Goal: Information Seeking & Learning: Learn about a topic

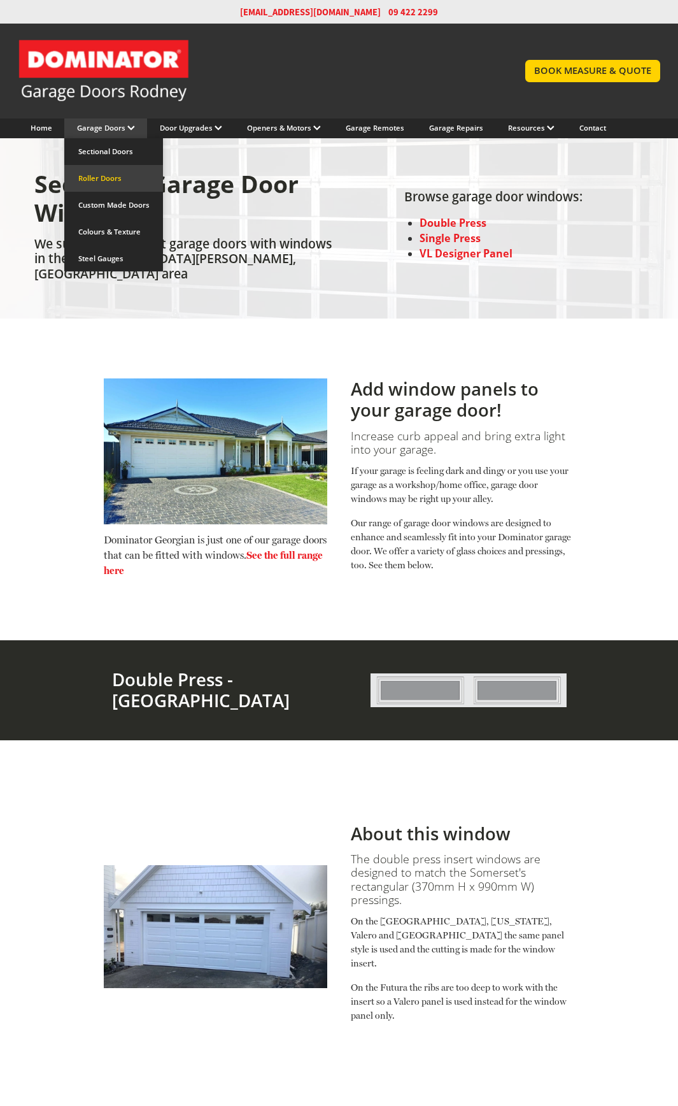
click at [131, 192] on link "Roller Doors" at bounding box center [113, 178] width 98 height 27
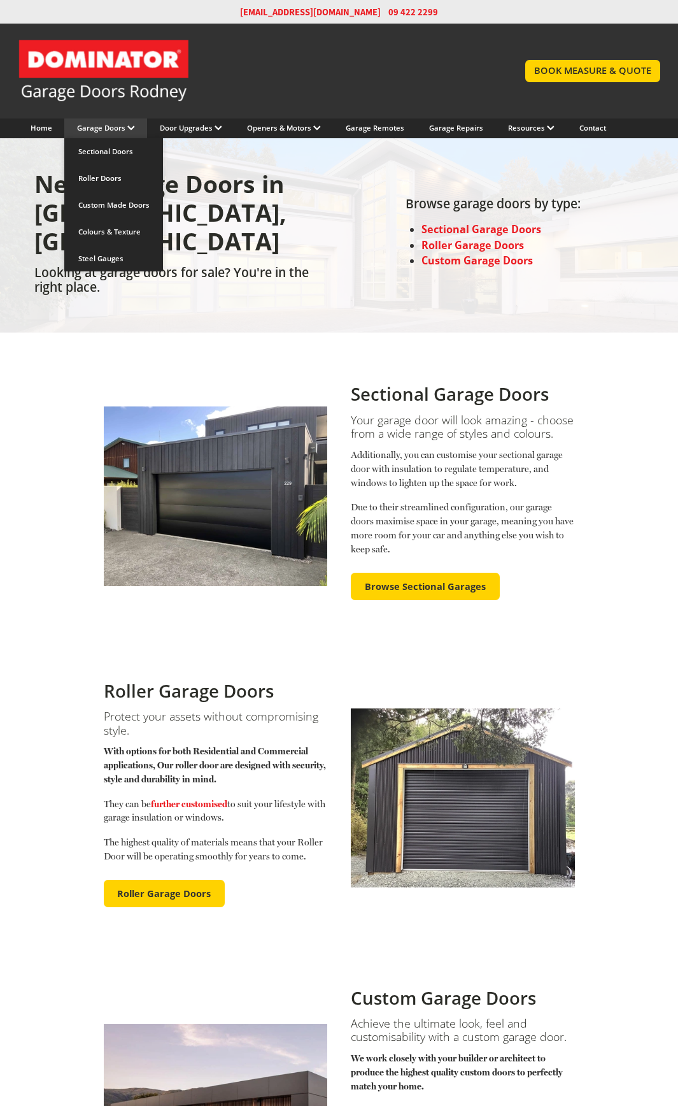
click at [135, 133] on link "Garage Doors" at bounding box center [106, 128] width 58 height 10
click at [125, 192] on link "Roller Doors" at bounding box center [113, 178] width 98 height 27
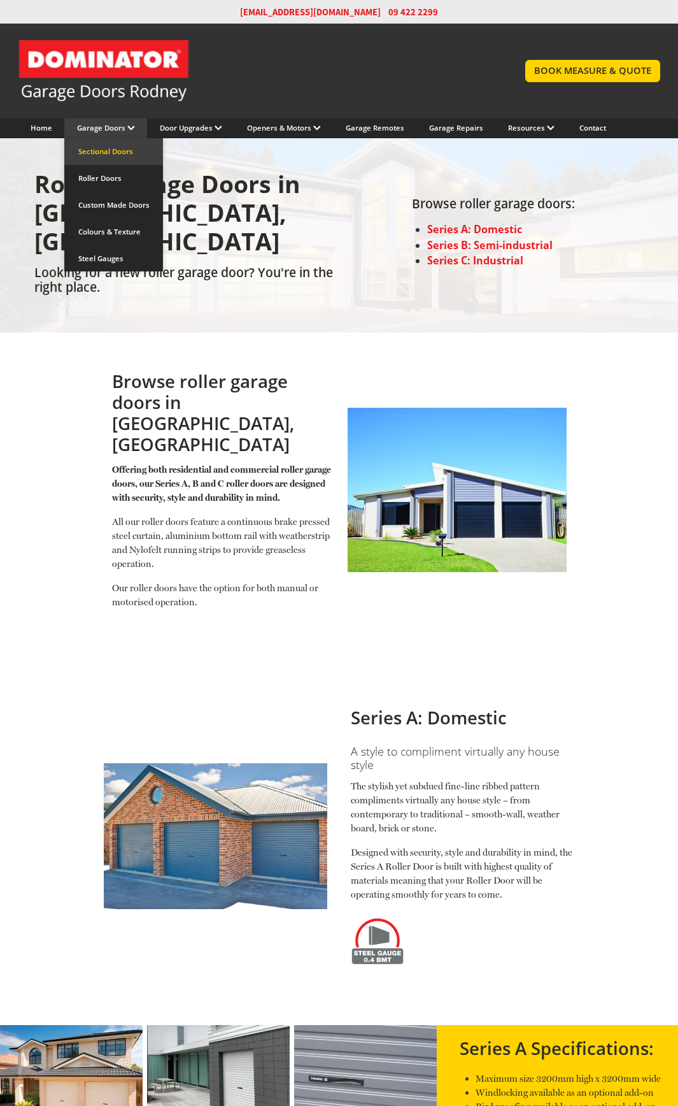
click at [136, 165] on link "Sectional Doors" at bounding box center [113, 151] width 98 height 27
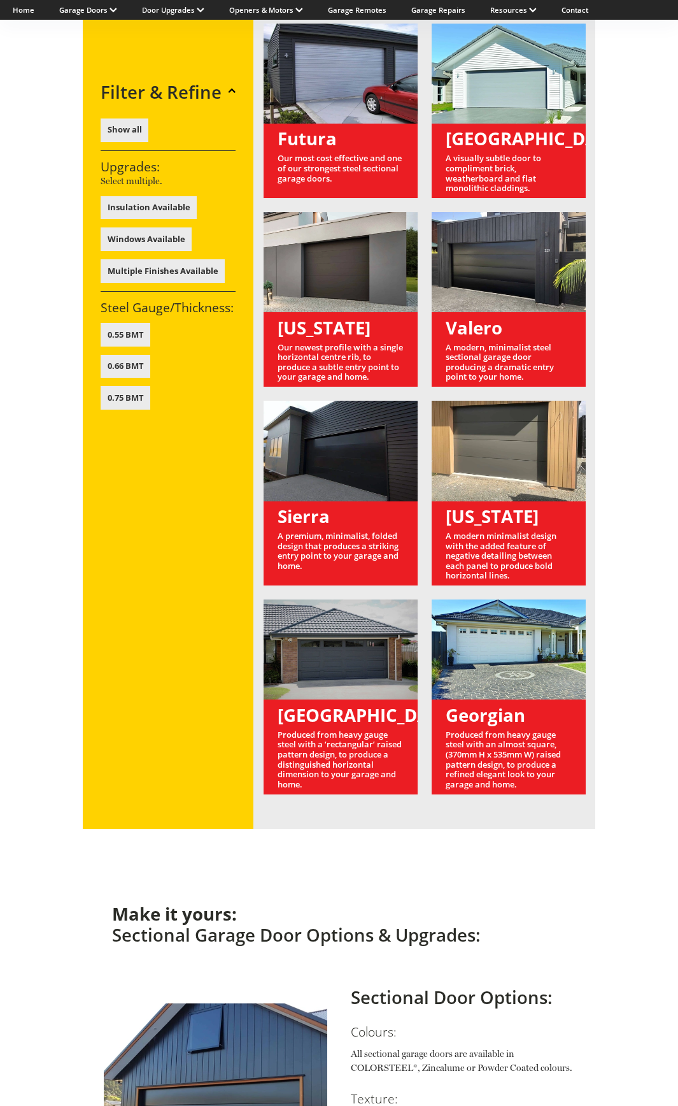
scroll to position [764, 0]
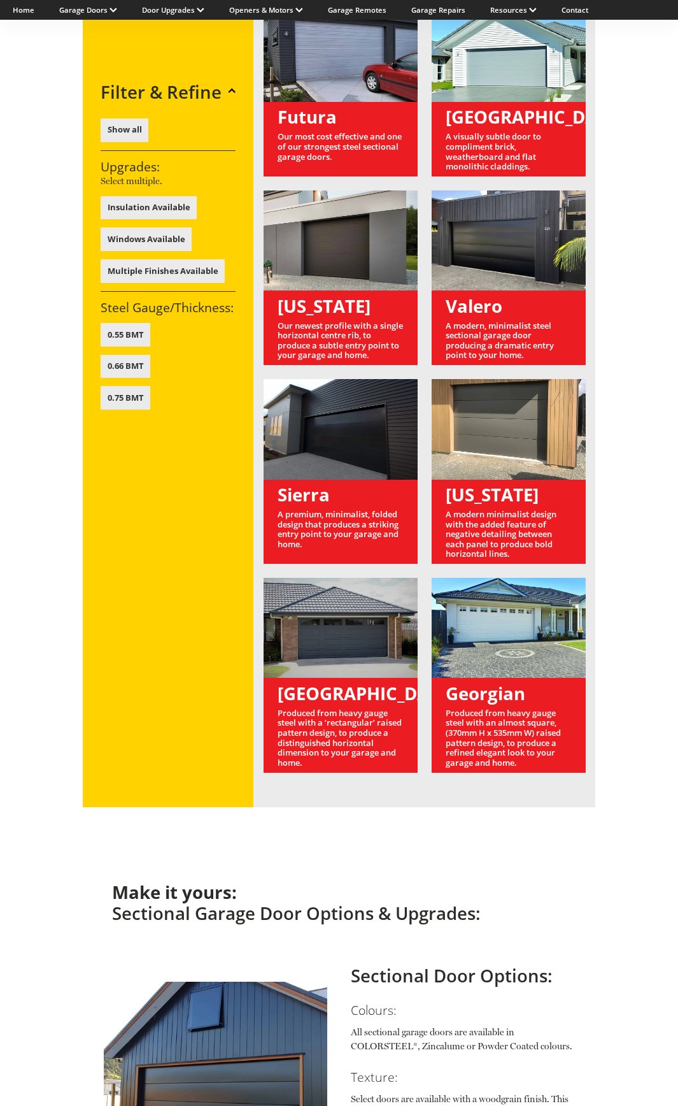
click at [352, 772] on link at bounding box center [341, 675] width 154 height 194
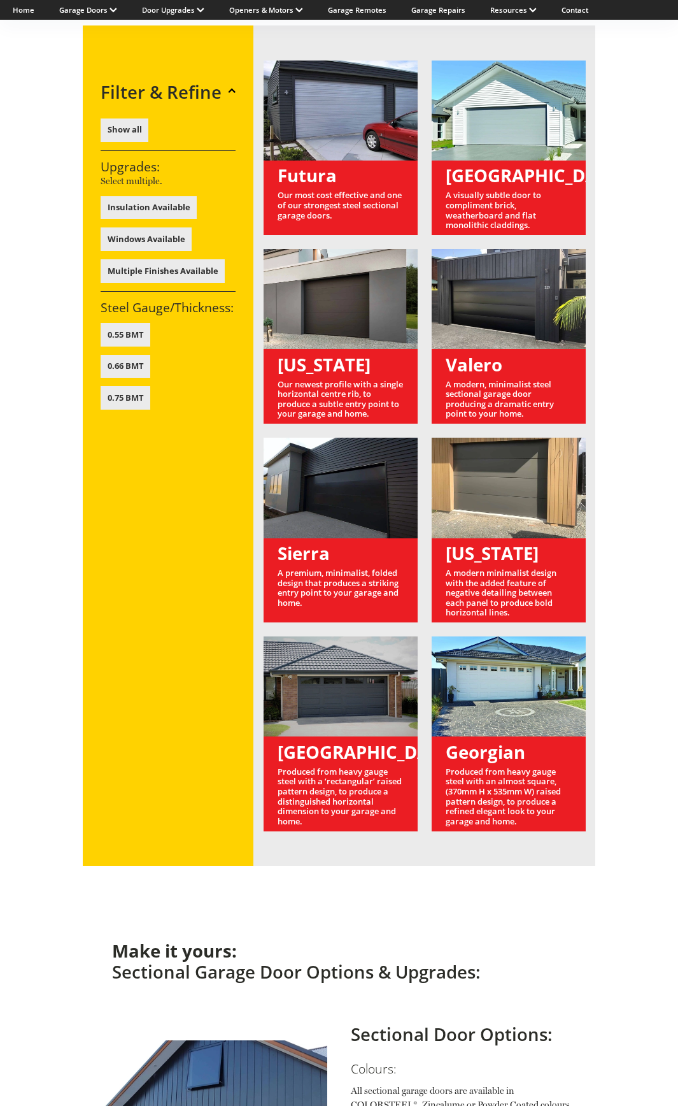
scroll to position [637, 0]
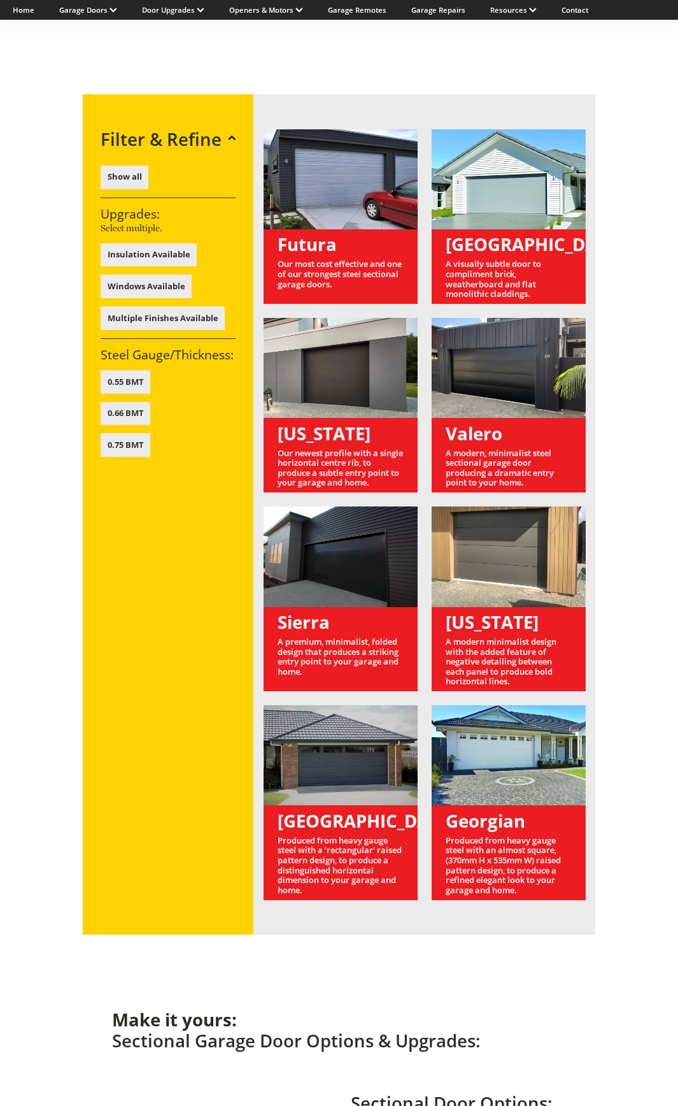
click at [350, 900] on link at bounding box center [341, 802] width 154 height 194
drag, startPoint x: 350, startPoint y: 926, endPoint x: 355, endPoint y: 910, distance: 16.5
click at [350, 900] on link at bounding box center [341, 802] width 154 height 194
click at [148, 189] on button "Show all" at bounding box center [125, 178] width 48 height 24
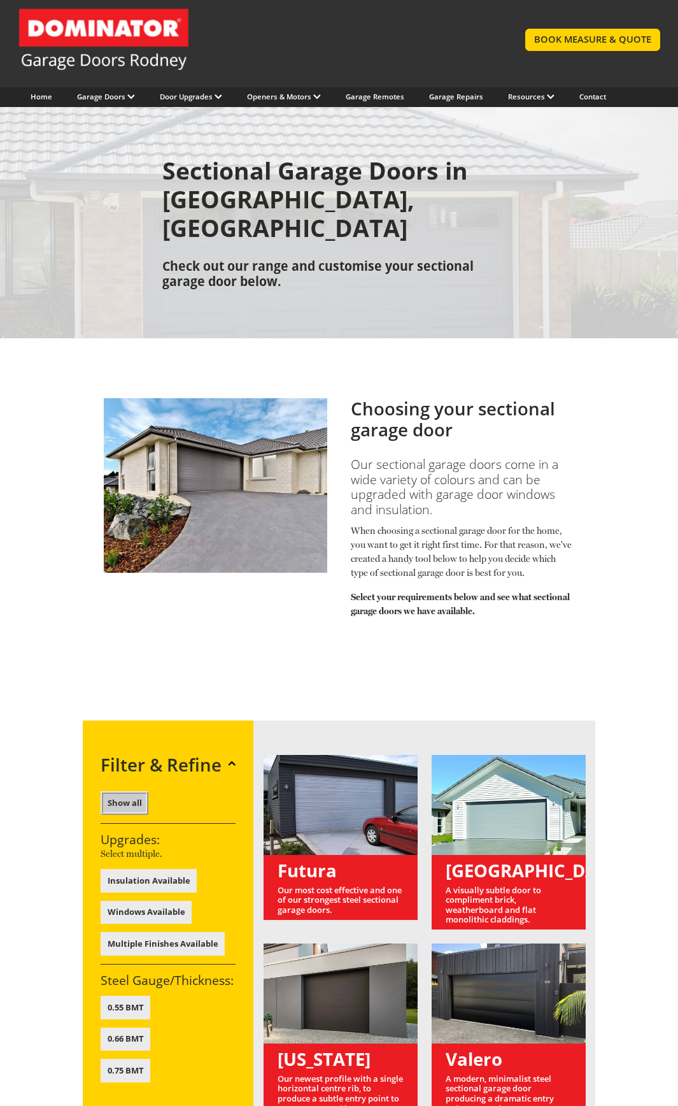
scroll to position [0, 0]
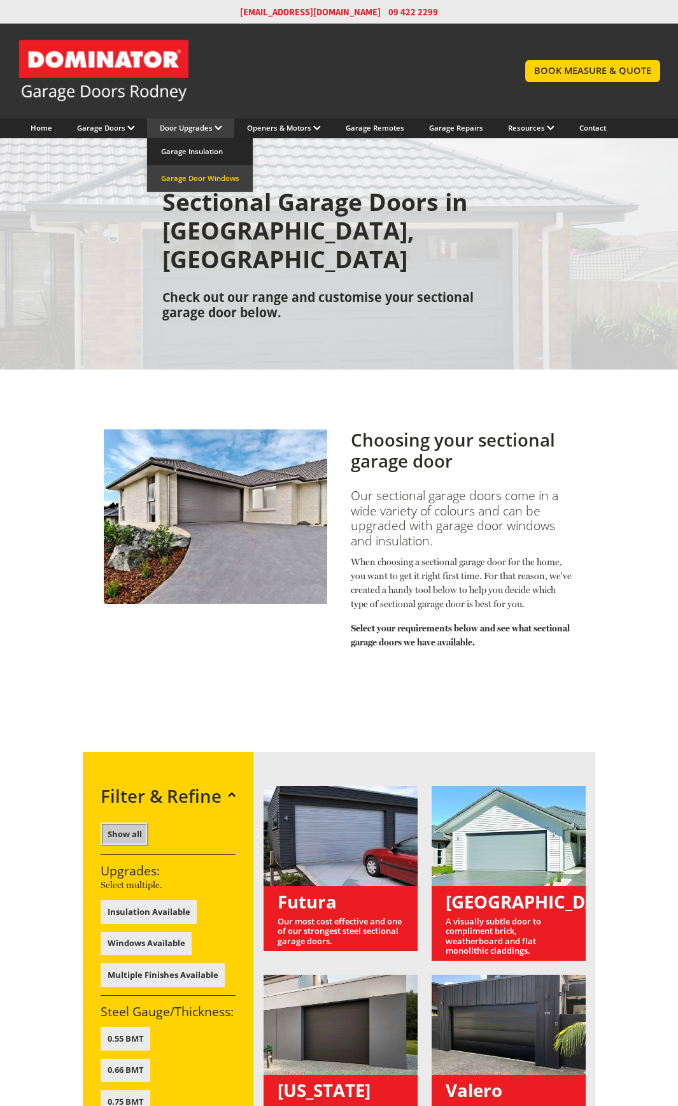
click at [248, 192] on link "Garage Door Windows" at bounding box center [199, 178] width 105 height 27
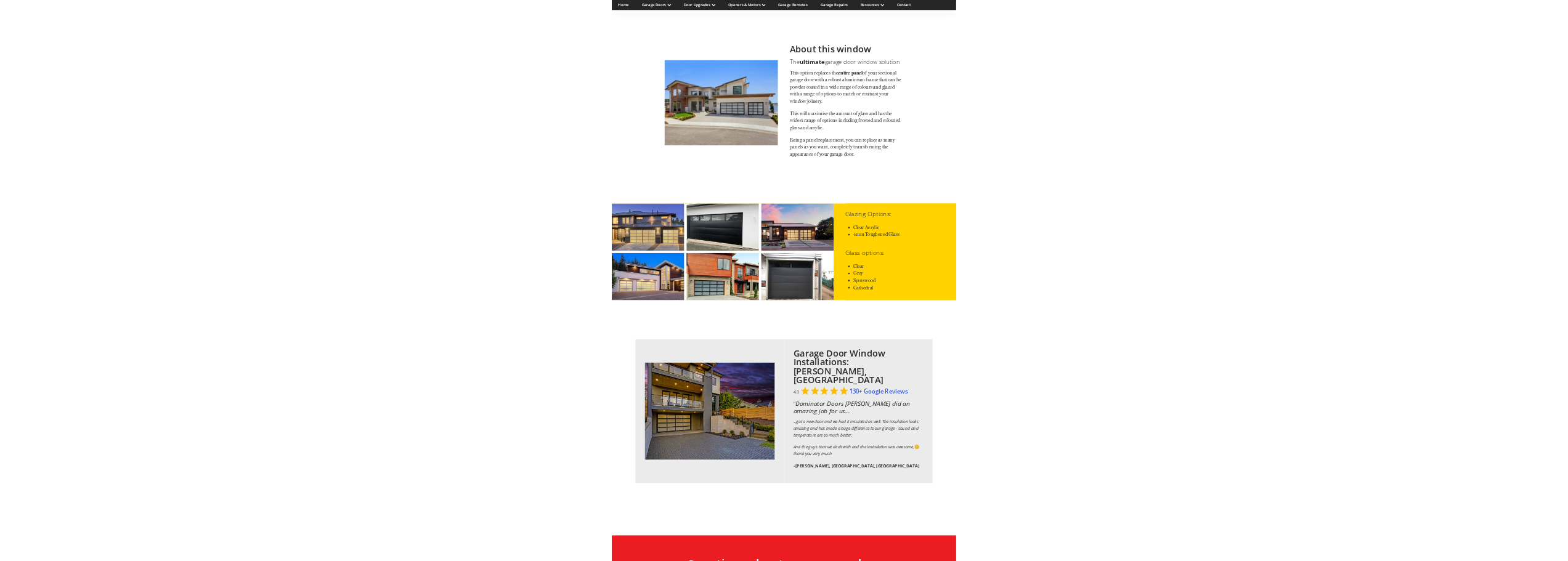
scroll to position [2218, 0]
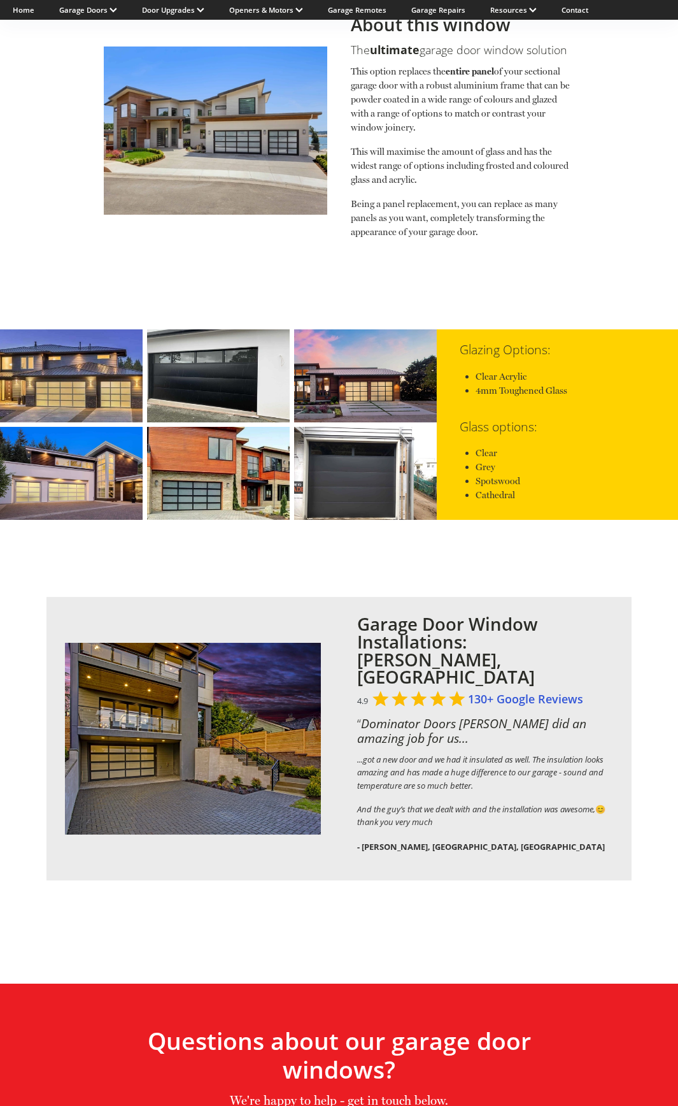
click at [200, 422] on link at bounding box center [218, 375] width 143 height 93
